Goal: Information Seeking & Learning: Compare options

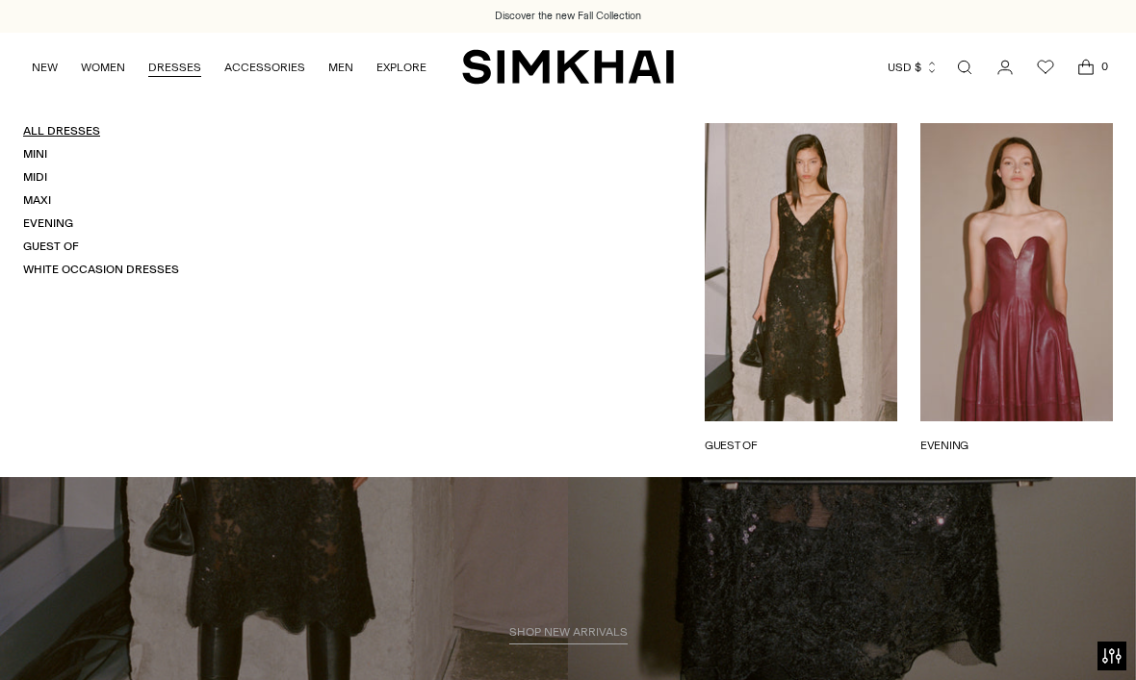
click at [76, 125] on link "All Dresses" at bounding box center [61, 130] width 77 height 13
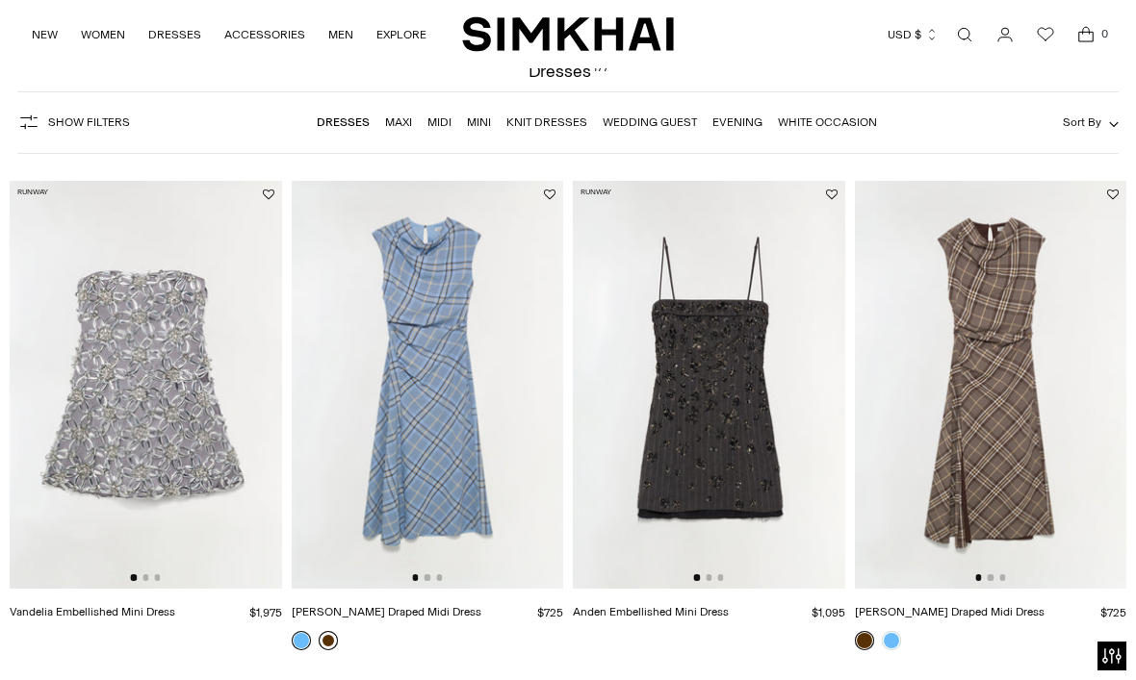
scroll to position [162, 0]
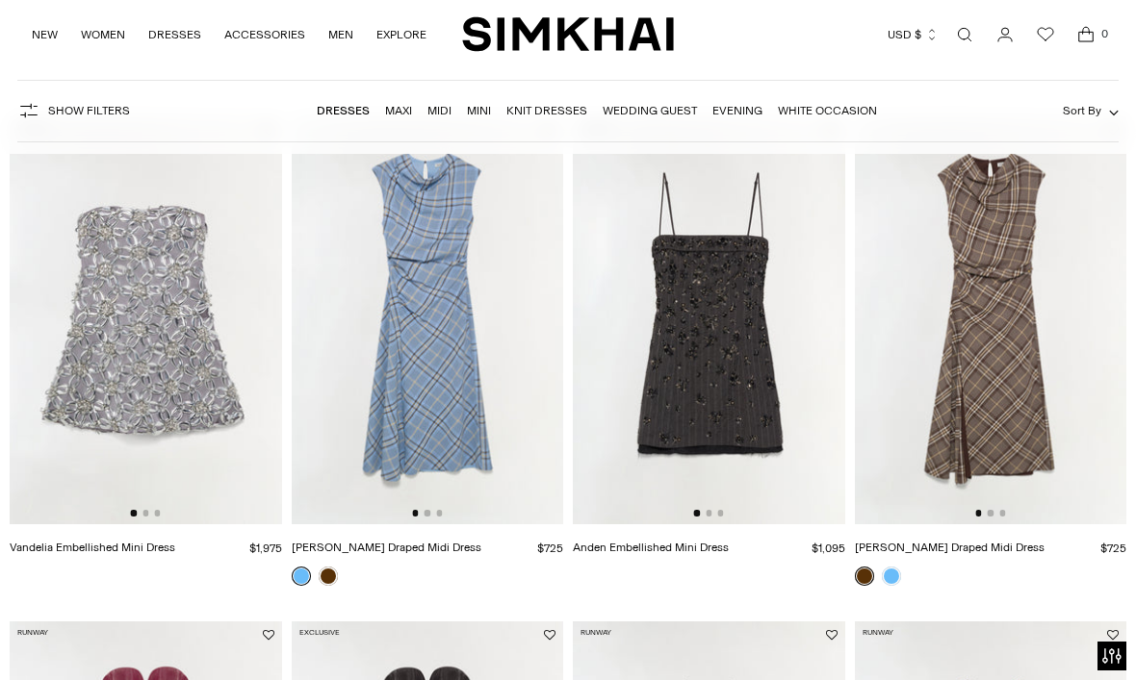
click at [964, 205] on img at bounding box center [991, 320] width 272 height 408
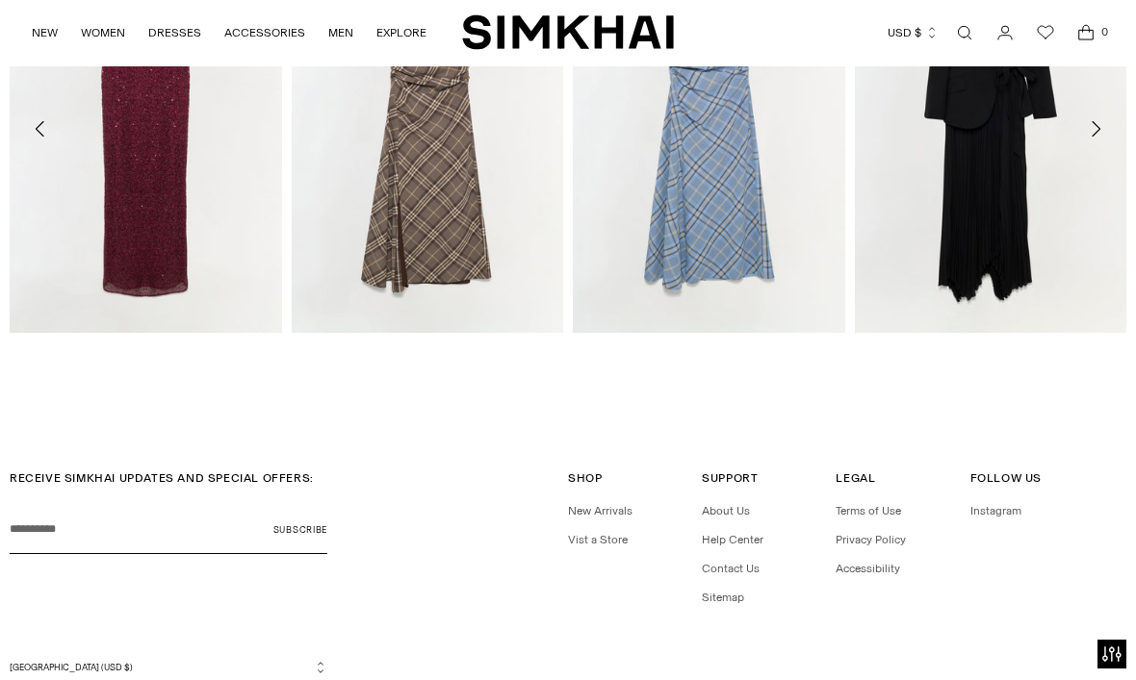
scroll to position [2486, 0]
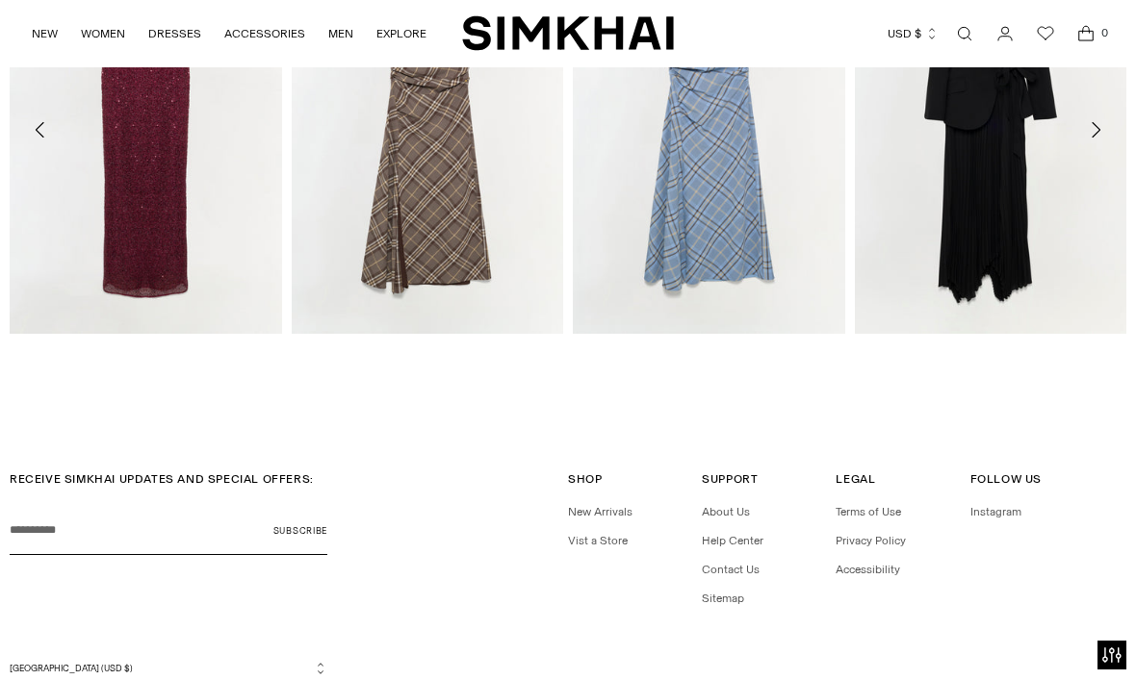
click at [39, 110] on button "Move to previous carousel slide" at bounding box center [40, 131] width 42 height 42
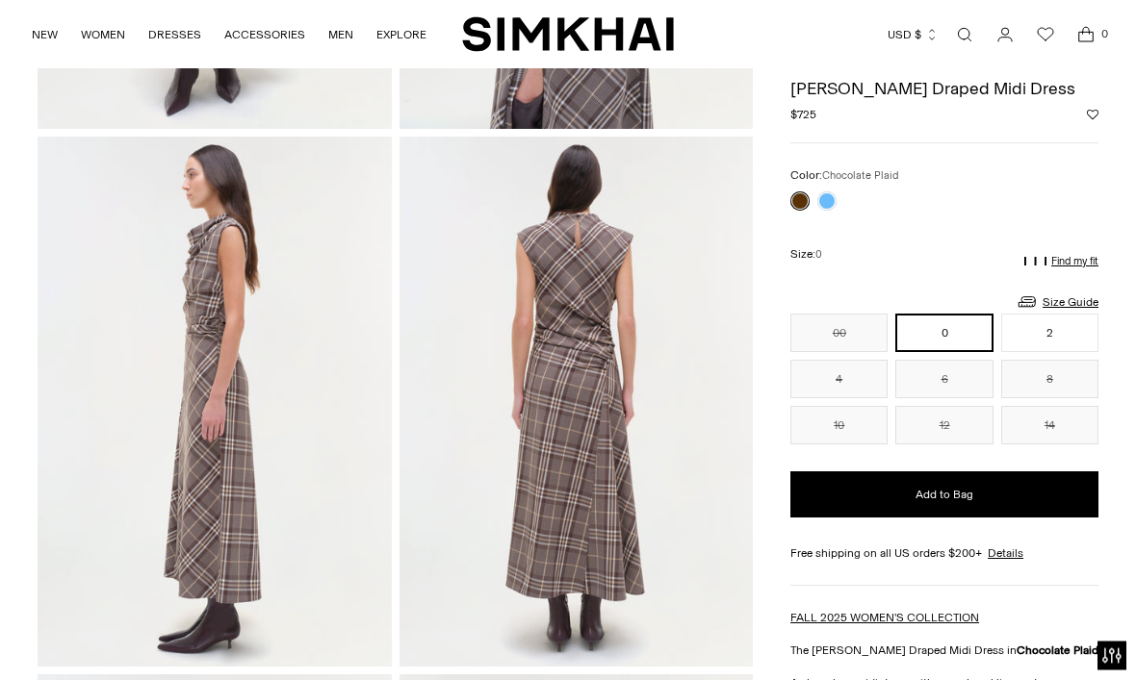
scroll to position [542, 0]
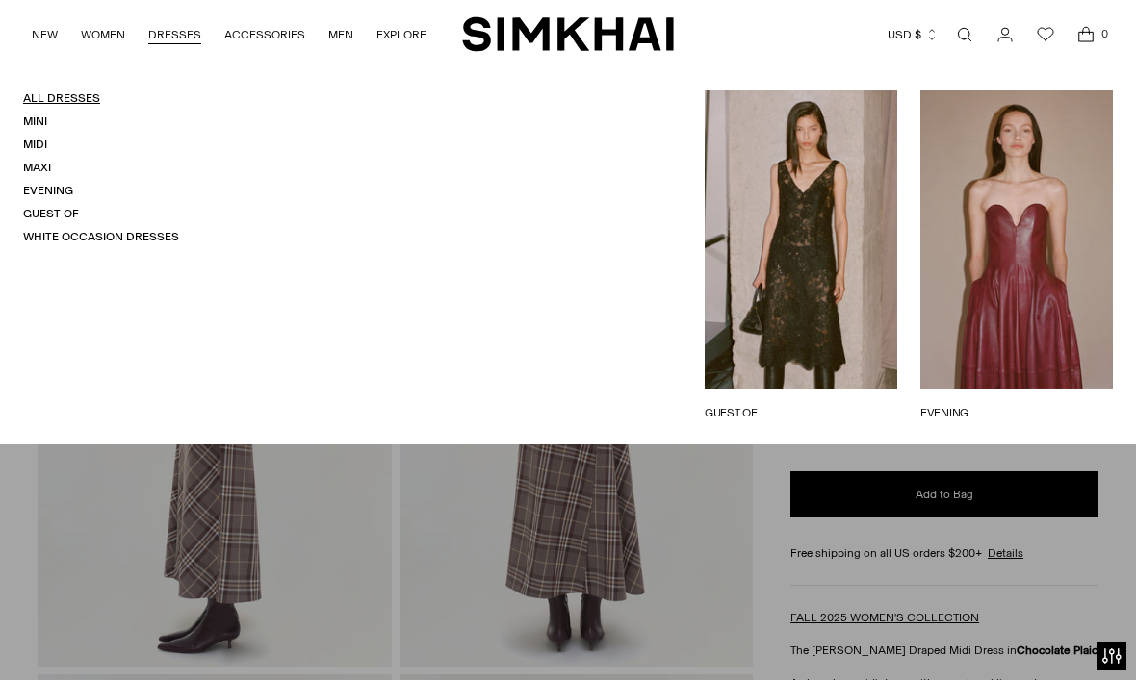
click at [67, 105] on link "All Dresses" at bounding box center [61, 97] width 77 height 13
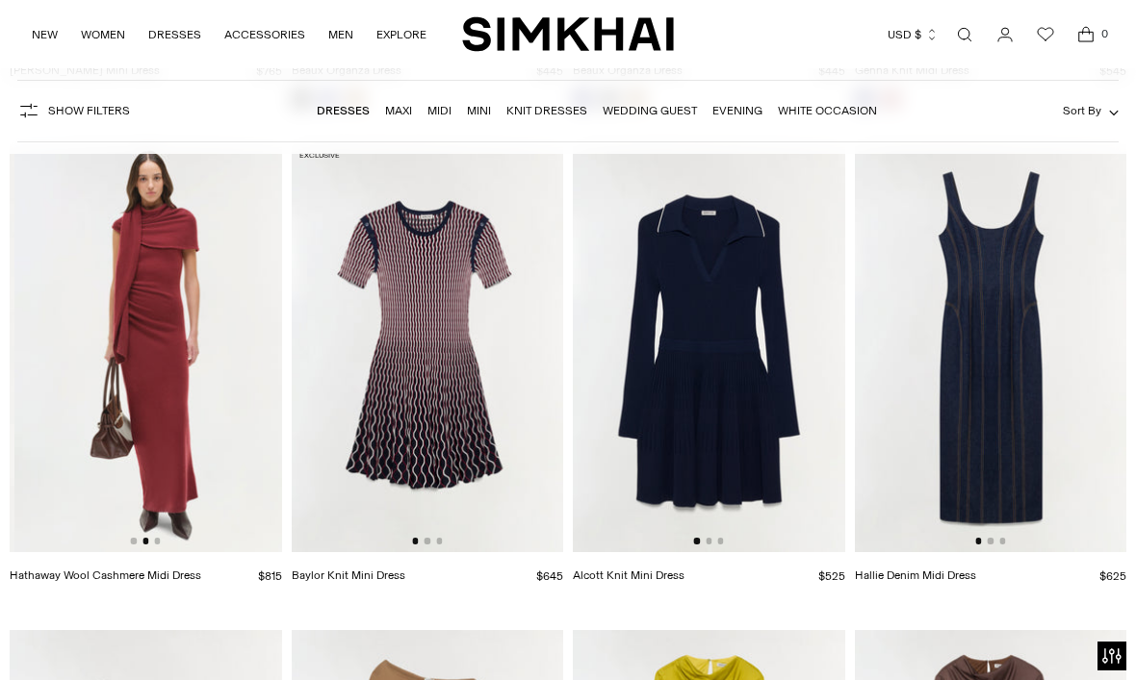
scroll to position [0, 272]
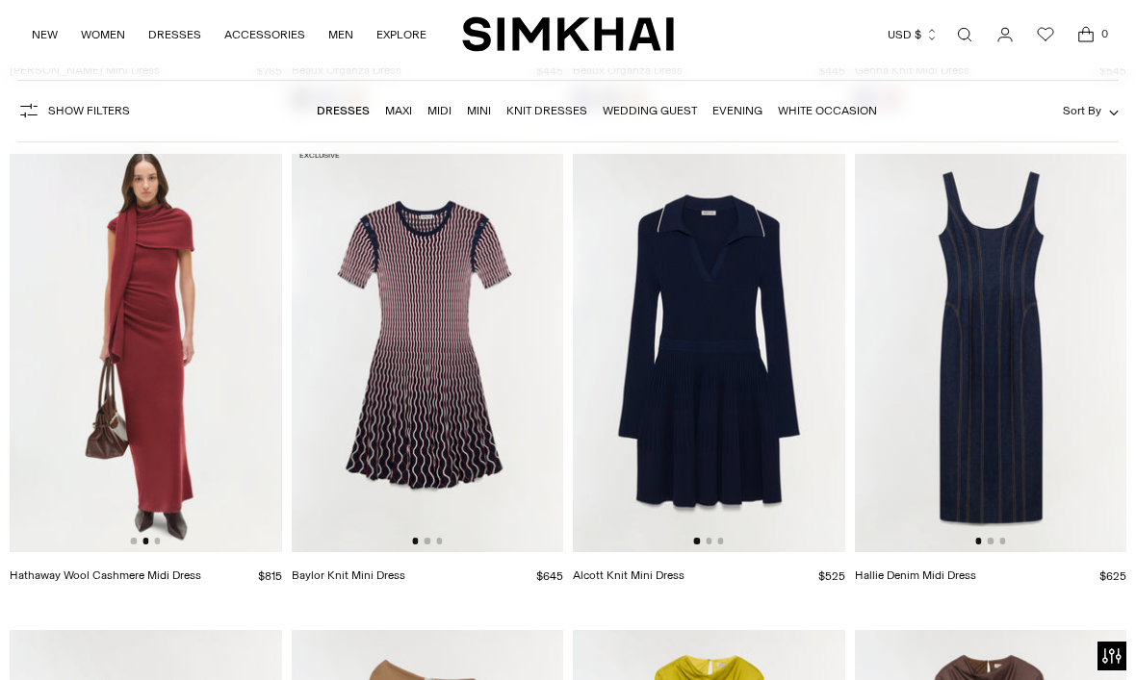
click at [32, 427] on img at bounding box center [146, 348] width 272 height 408
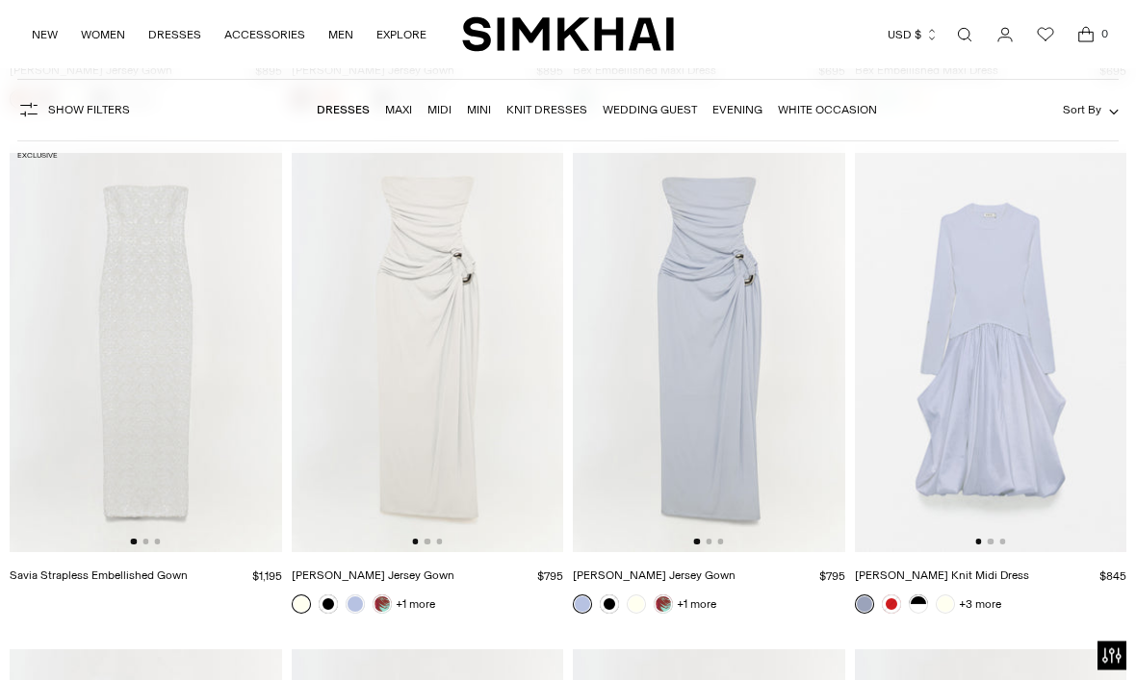
scroll to position [15283, 0]
click at [74, 336] on img at bounding box center [146, 348] width 272 height 408
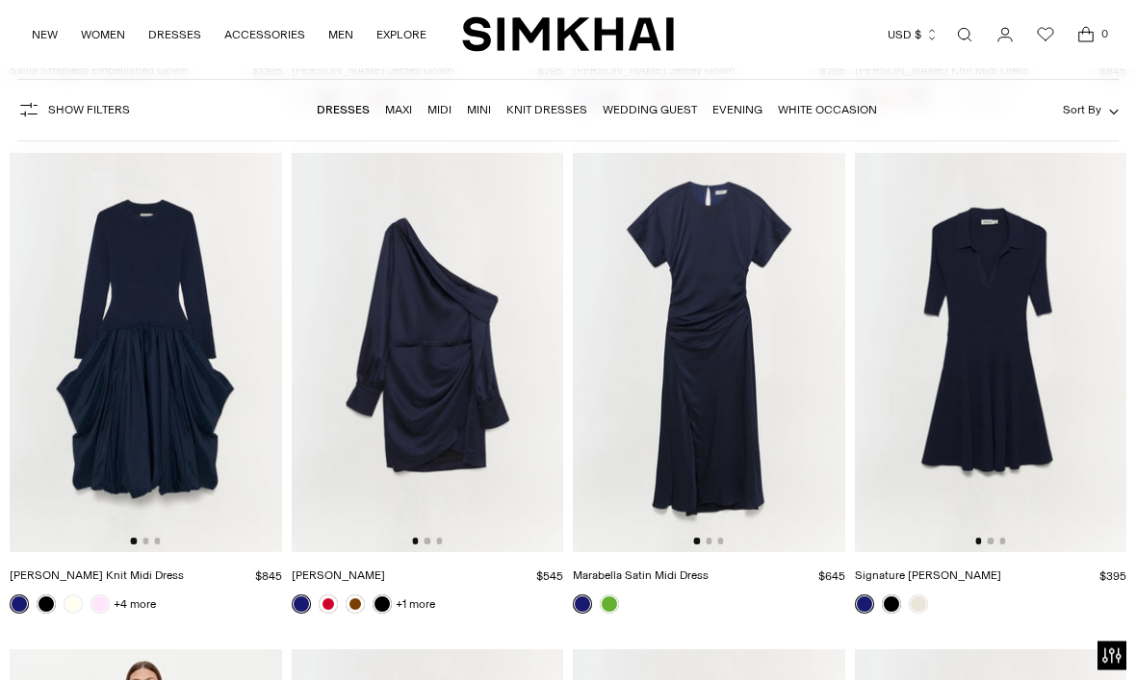
scroll to position [15788, 0]
click at [601, 595] on link at bounding box center [609, 604] width 19 height 19
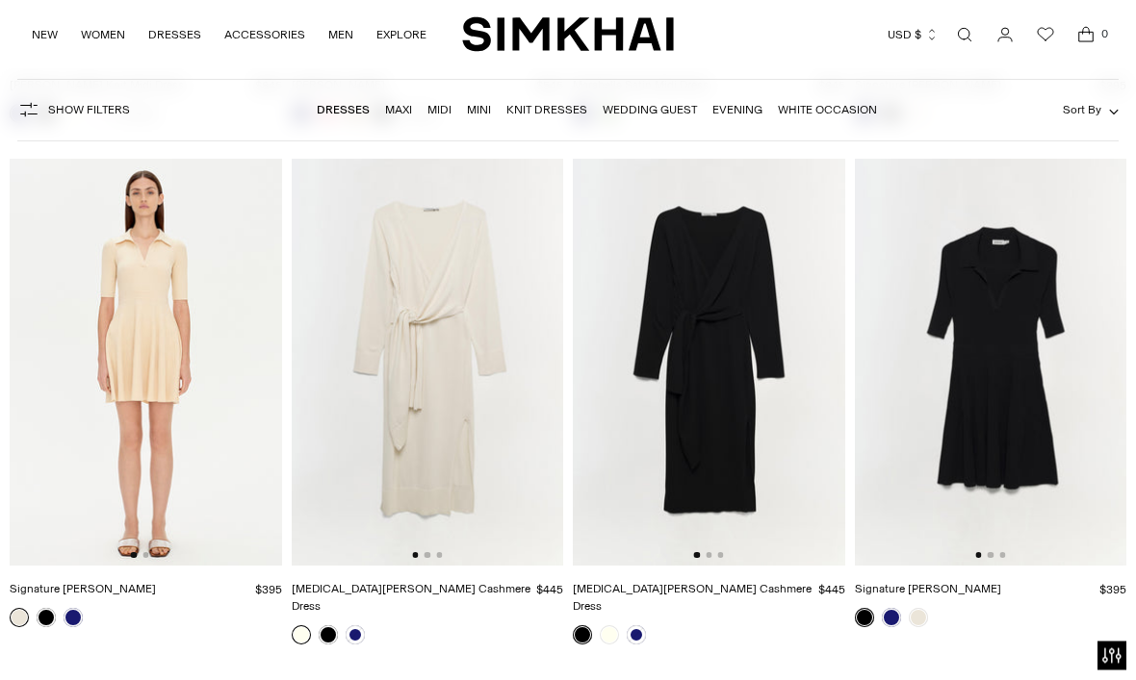
scroll to position [16272, 0]
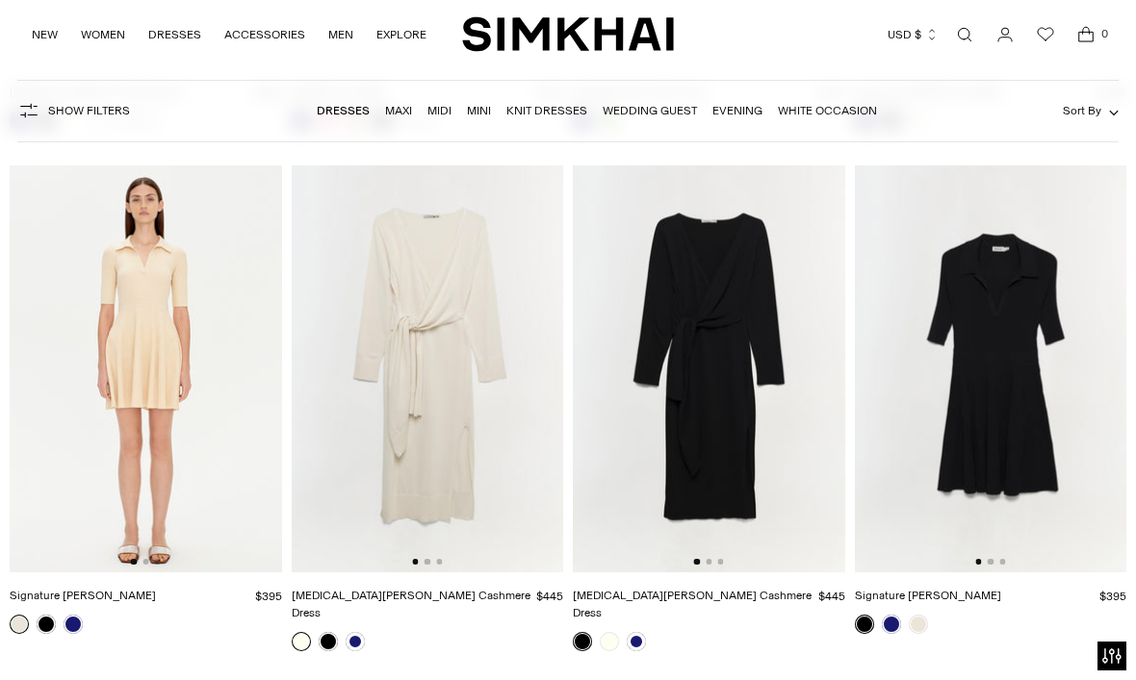
click at [389, 386] on img at bounding box center [428, 370] width 272 height 408
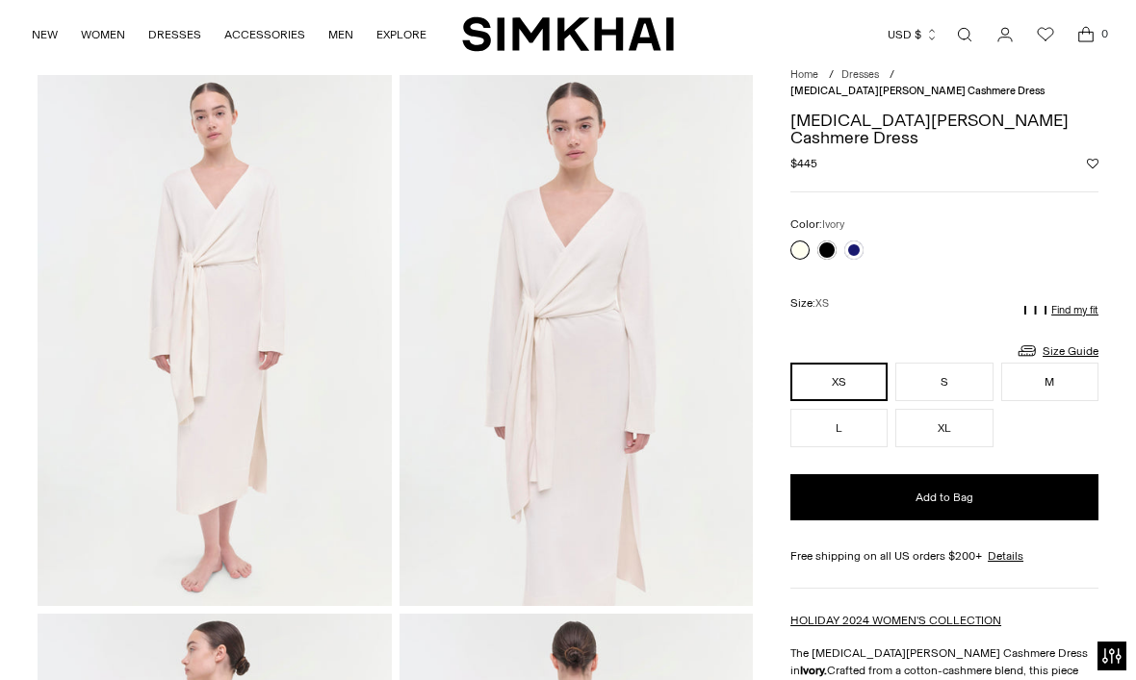
scroll to position [63, 0]
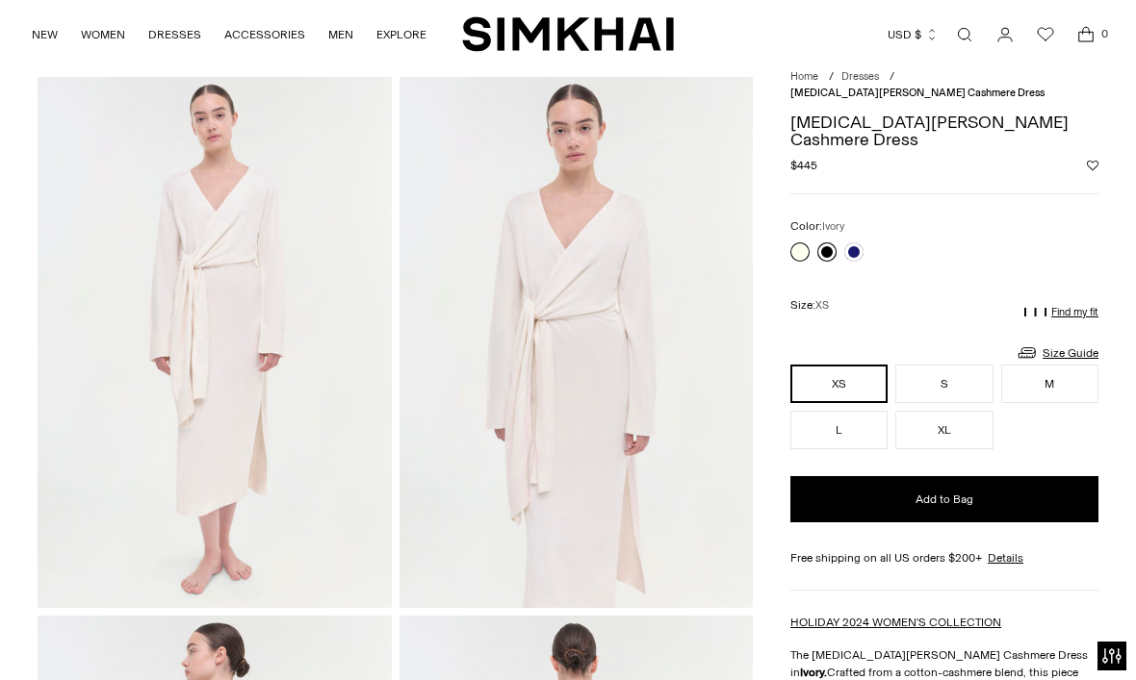
click at [831, 243] on link at bounding box center [826, 252] width 19 height 19
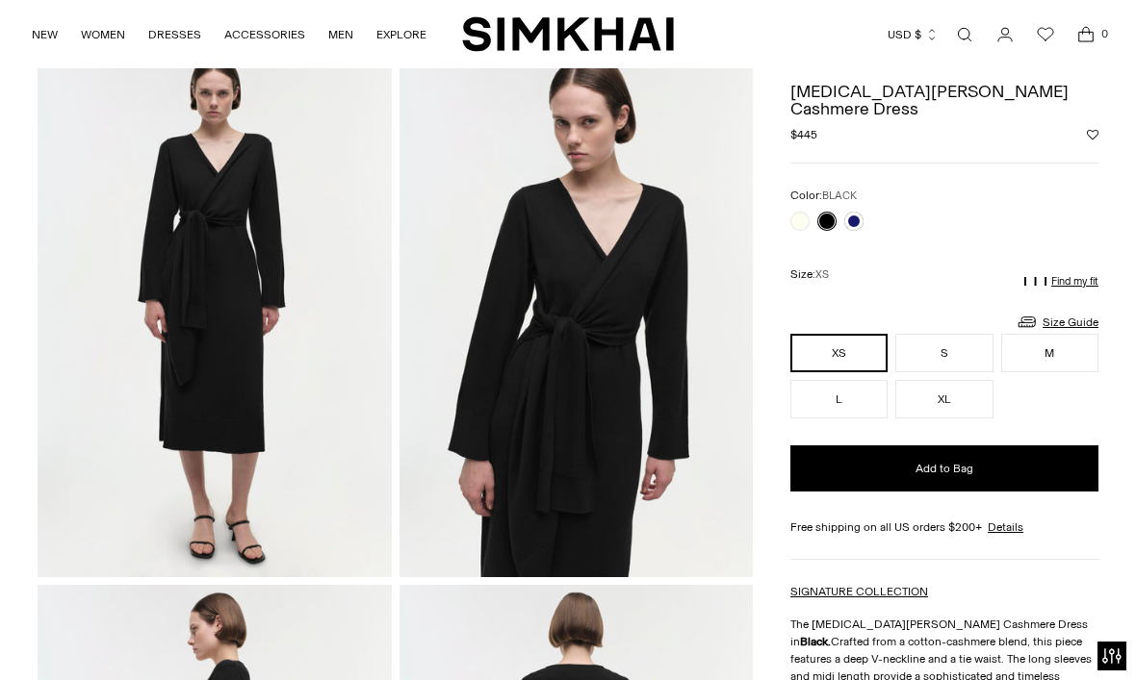
scroll to position [90, 0]
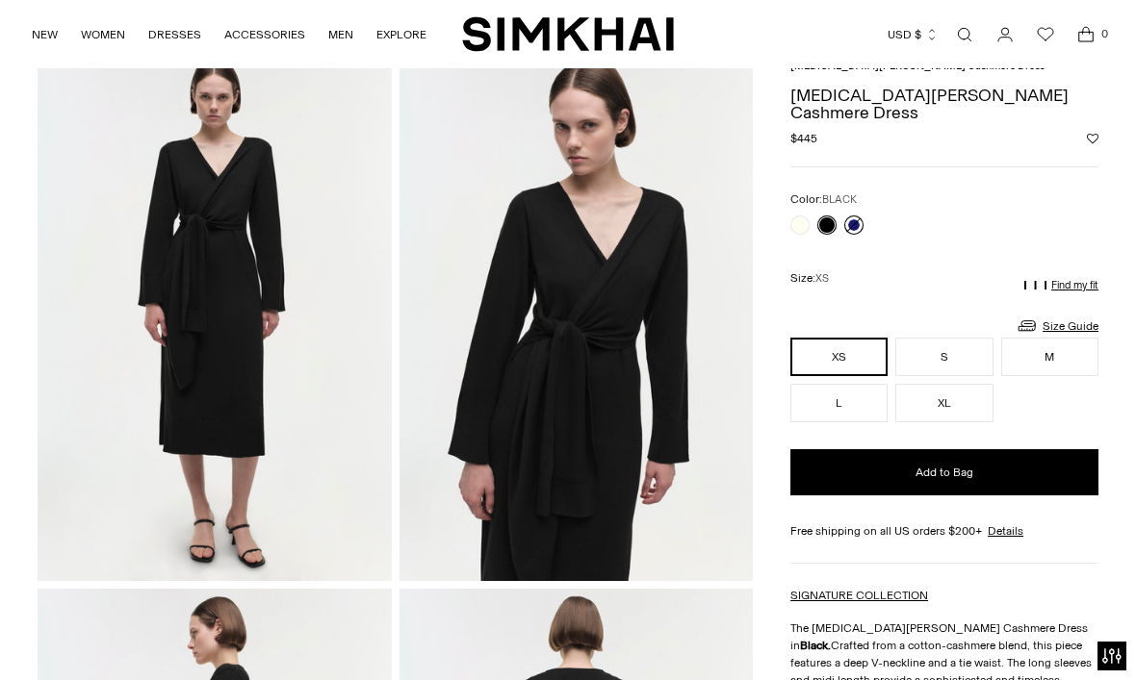
click at [863, 216] on link at bounding box center [853, 225] width 19 height 19
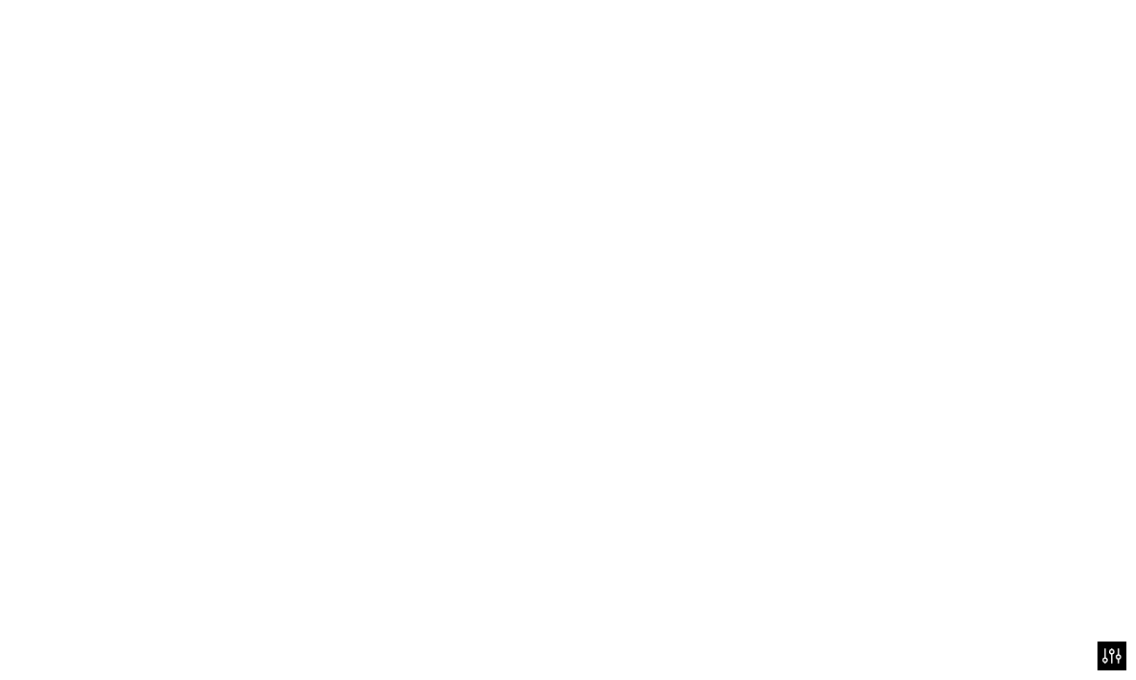
scroll to position [154, 0]
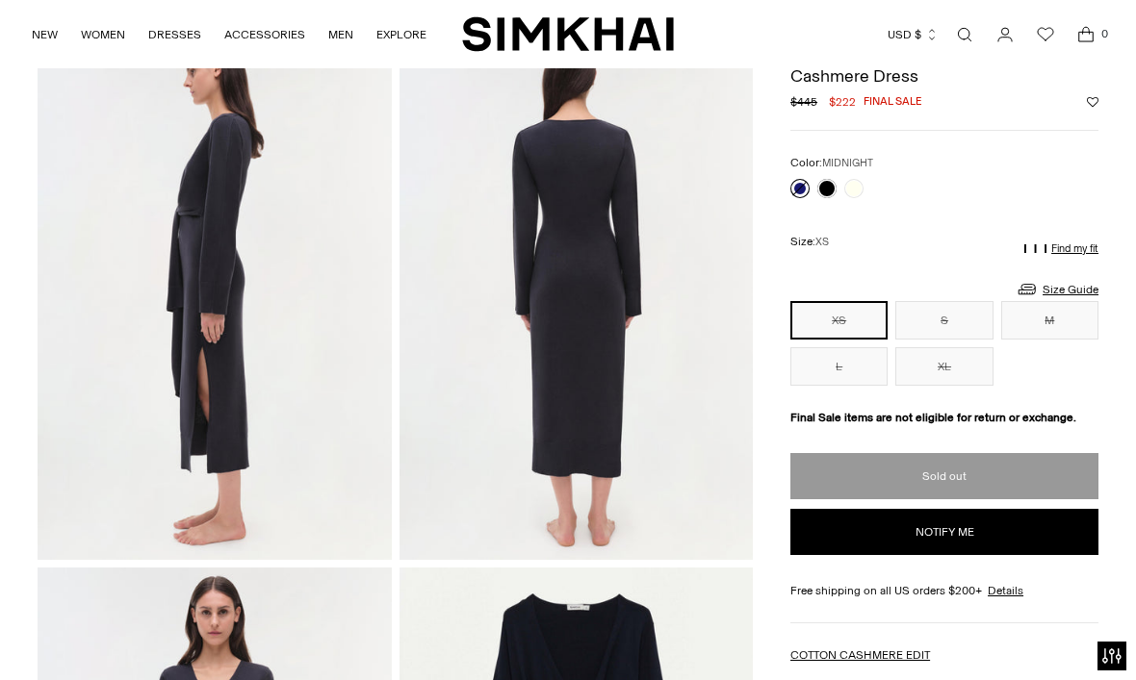
scroll to position [633, 0]
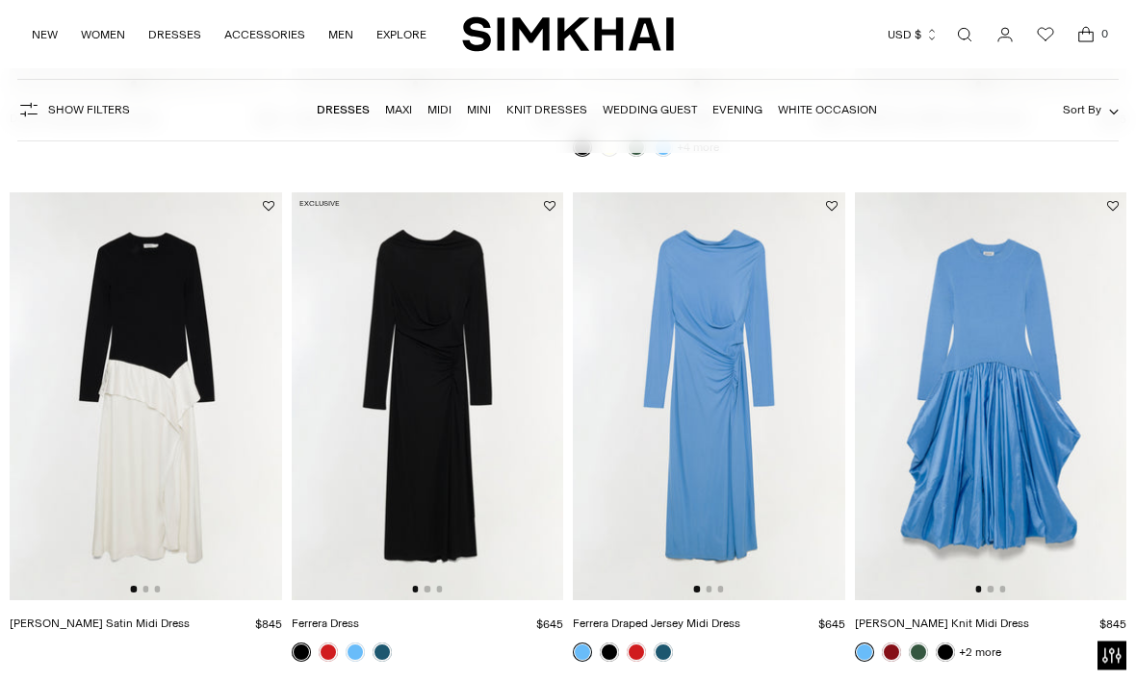
scroll to position [2112, 0]
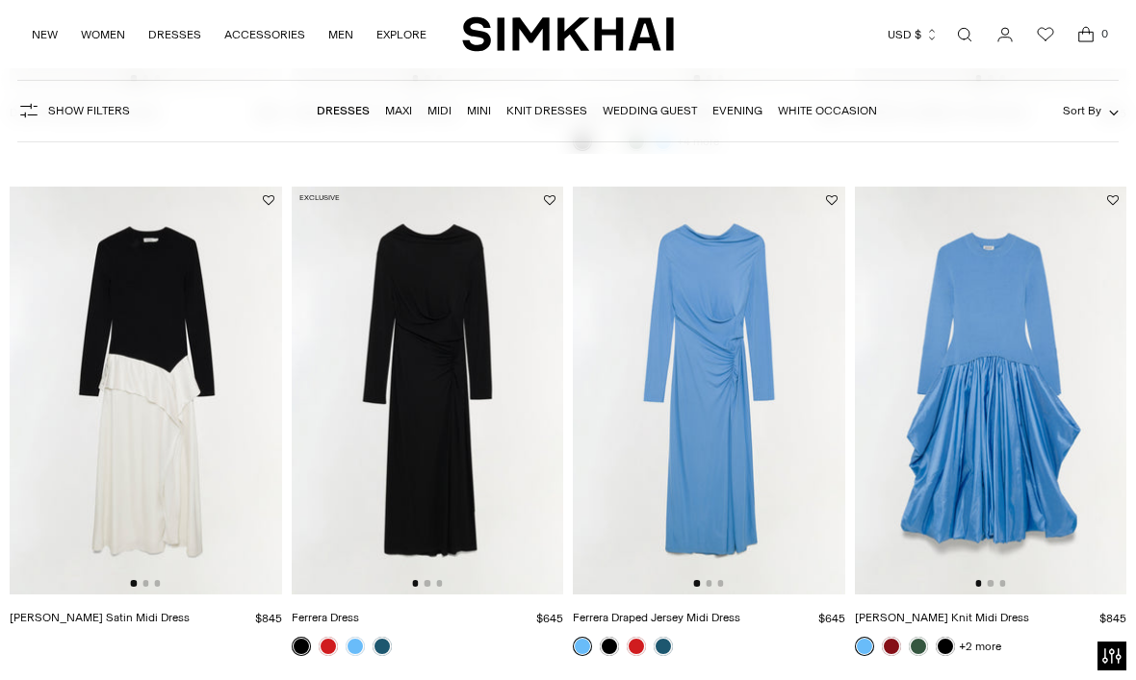
click at [308, 643] on link at bounding box center [301, 646] width 19 height 19
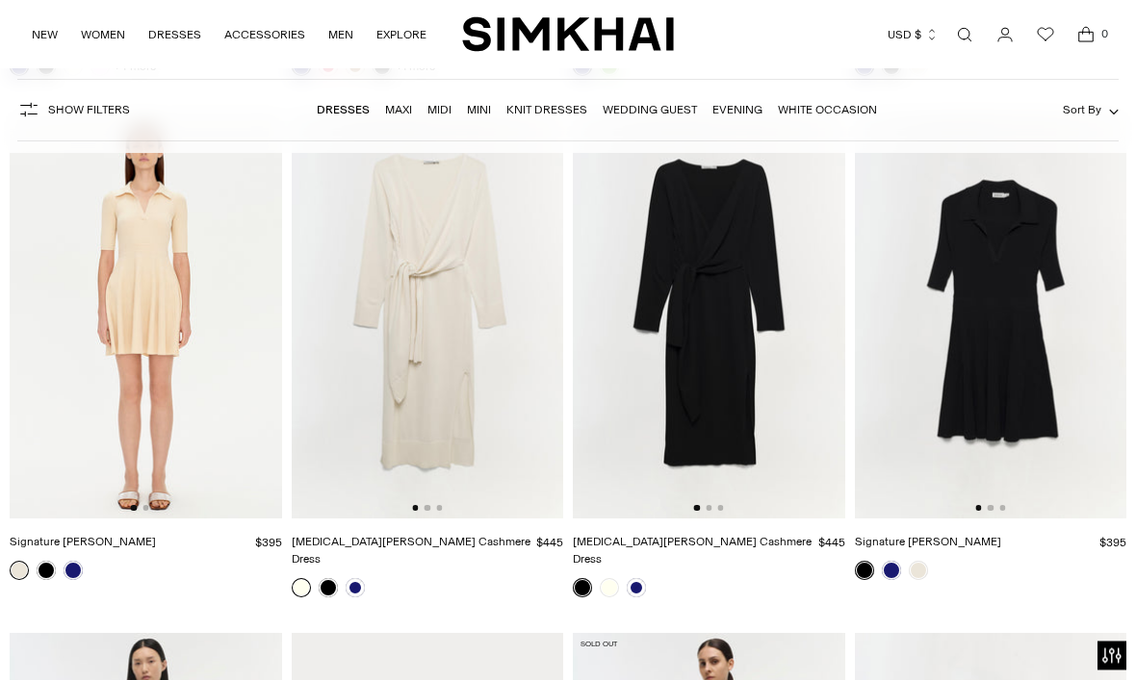
scroll to position [16326, 0]
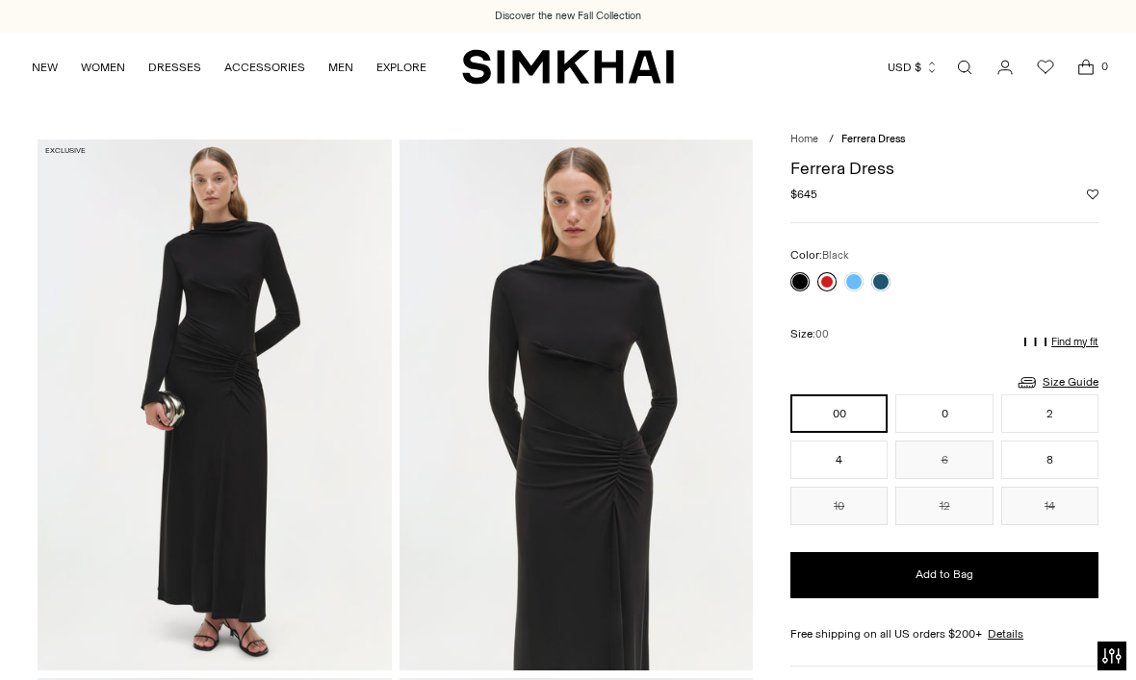
click at [831, 277] on link at bounding box center [826, 281] width 19 height 19
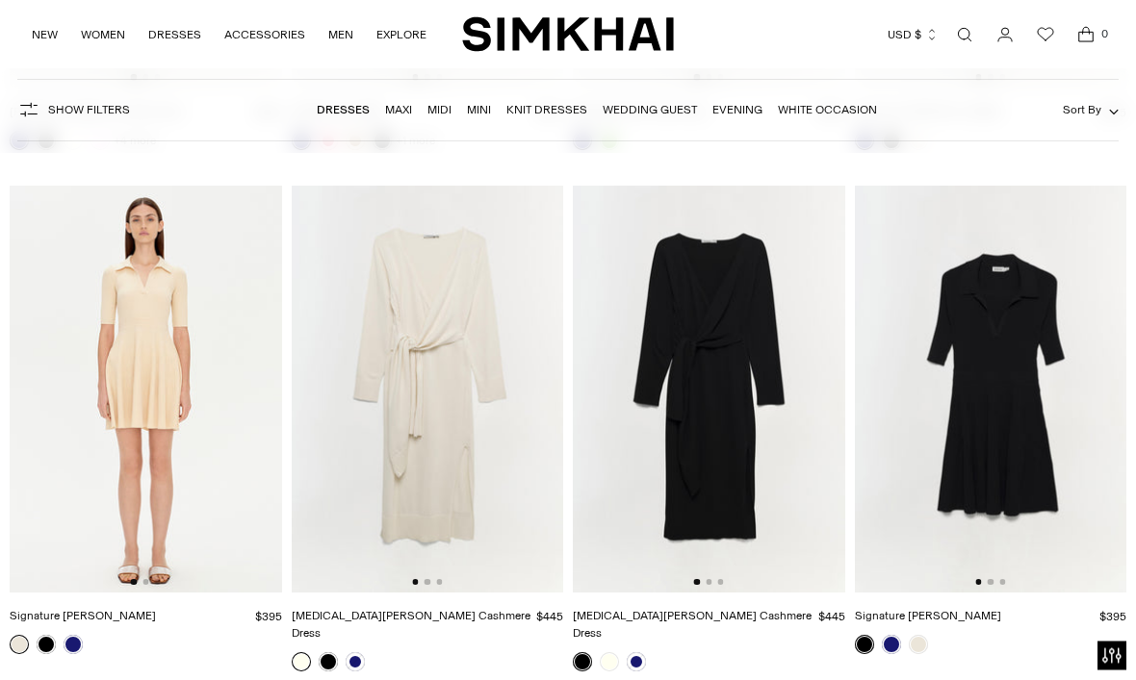
scroll to position [16252, 0]
click at [349, 653] on link at bounding box center [355, 662] width 19 height 19
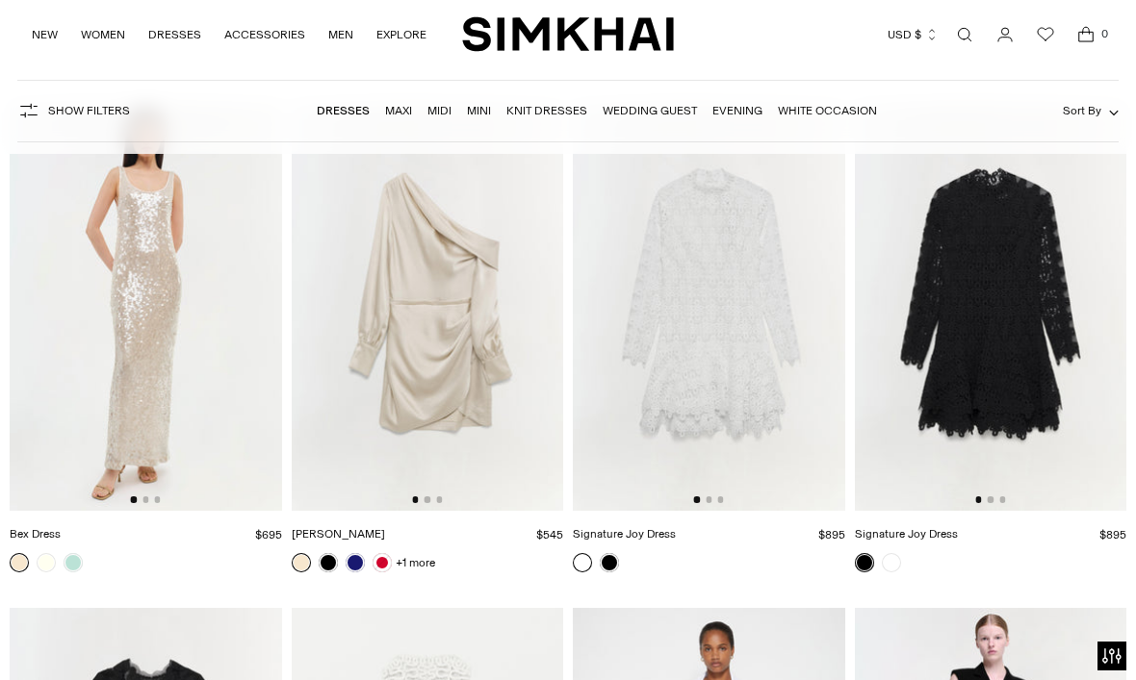
scroll to position [21349, 0]
